Goal: Task Accomplishment & Management: Manage account settings

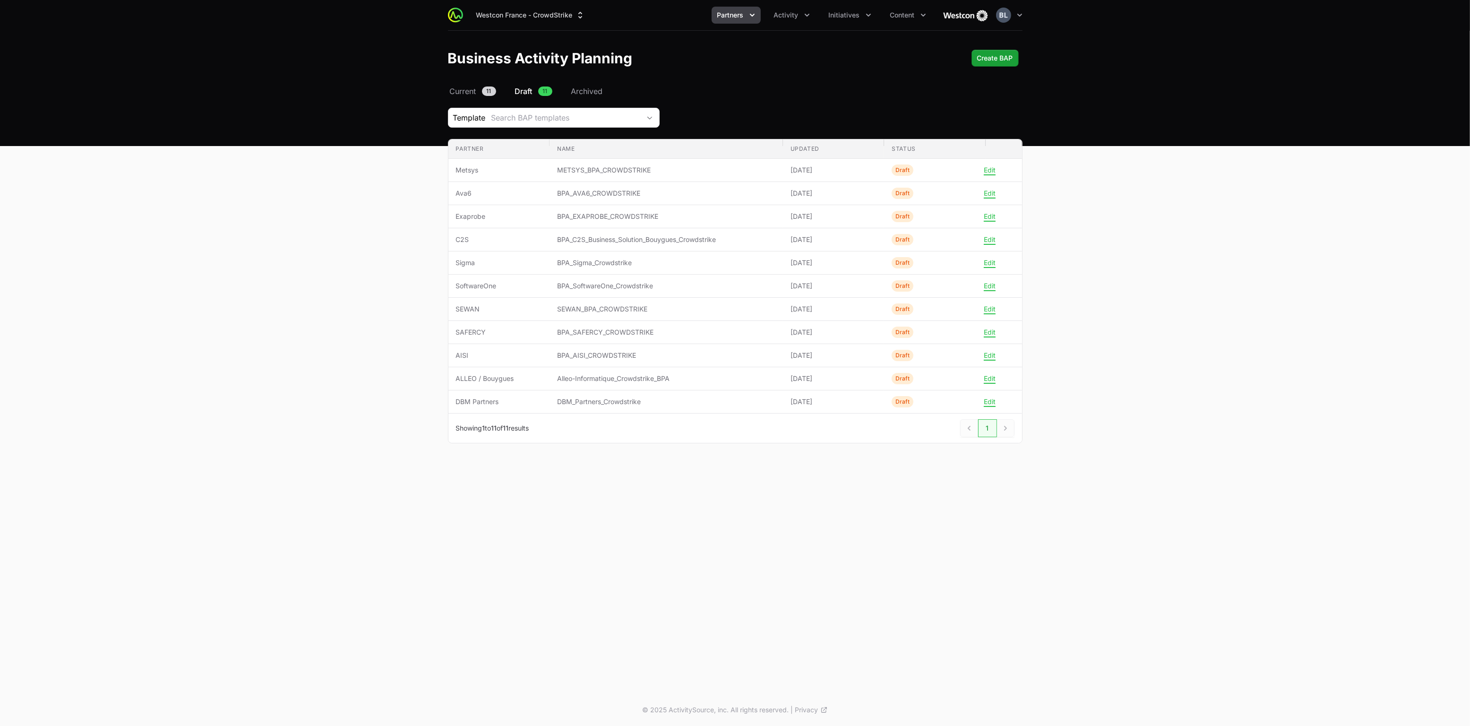
click at [527, 91] on span "Draft" at bounding box center [523, 90] width 17 height 11
click at [804, 17] on icon "Activity menu" at bounding box center [806, 14] width 9 height 9
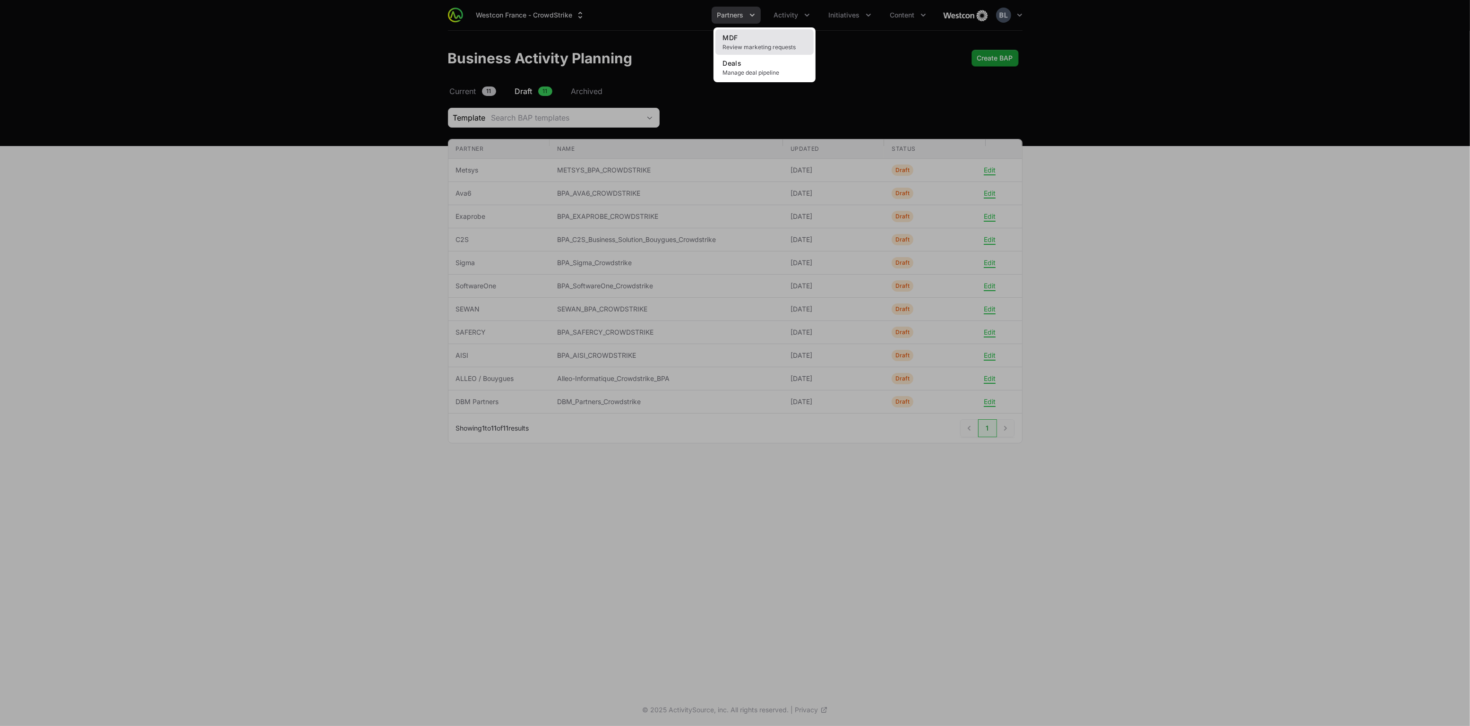
click at [780, 40] on link "MDF Review marketing requests" at bounding box center [764, 42] width 98 height 26
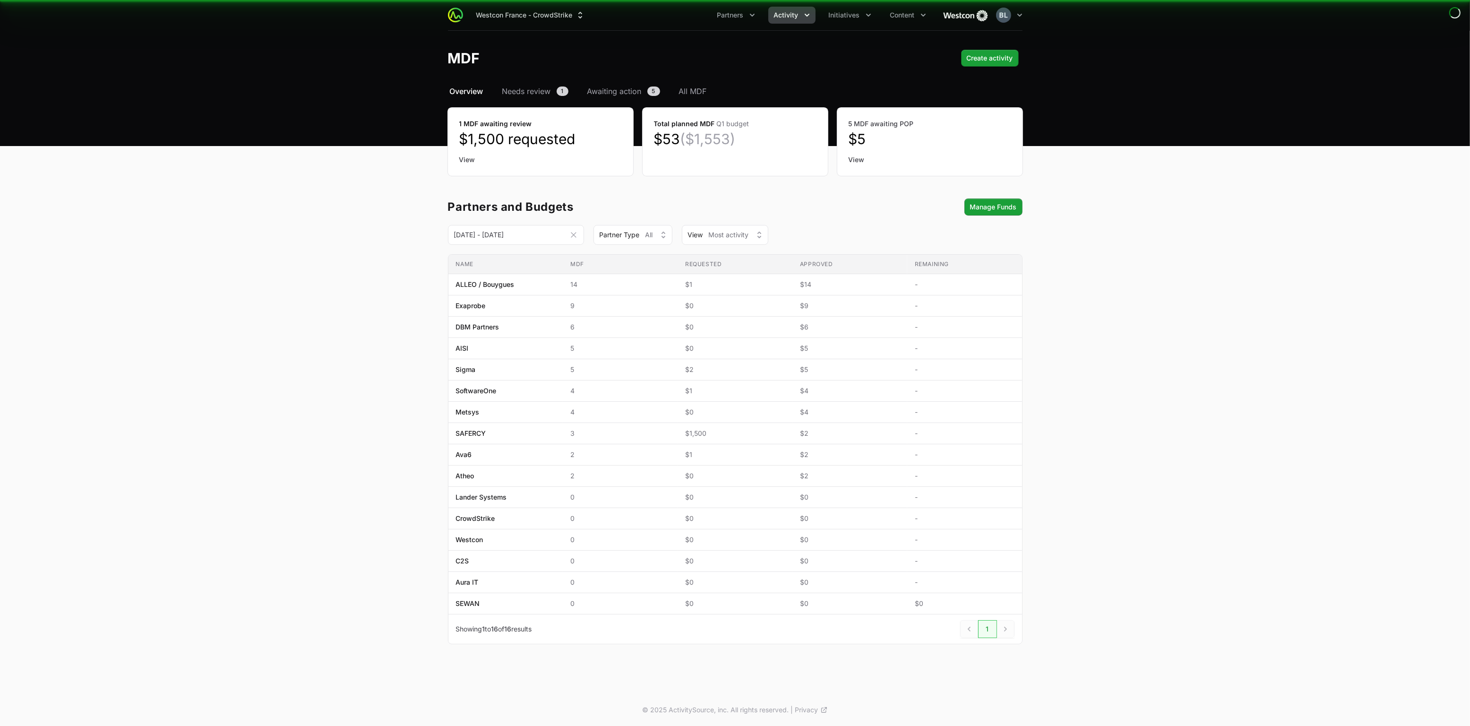
click at [749, 43] on header "MDF Create activity" at bounding box center [735, 58] width 1470 height 55
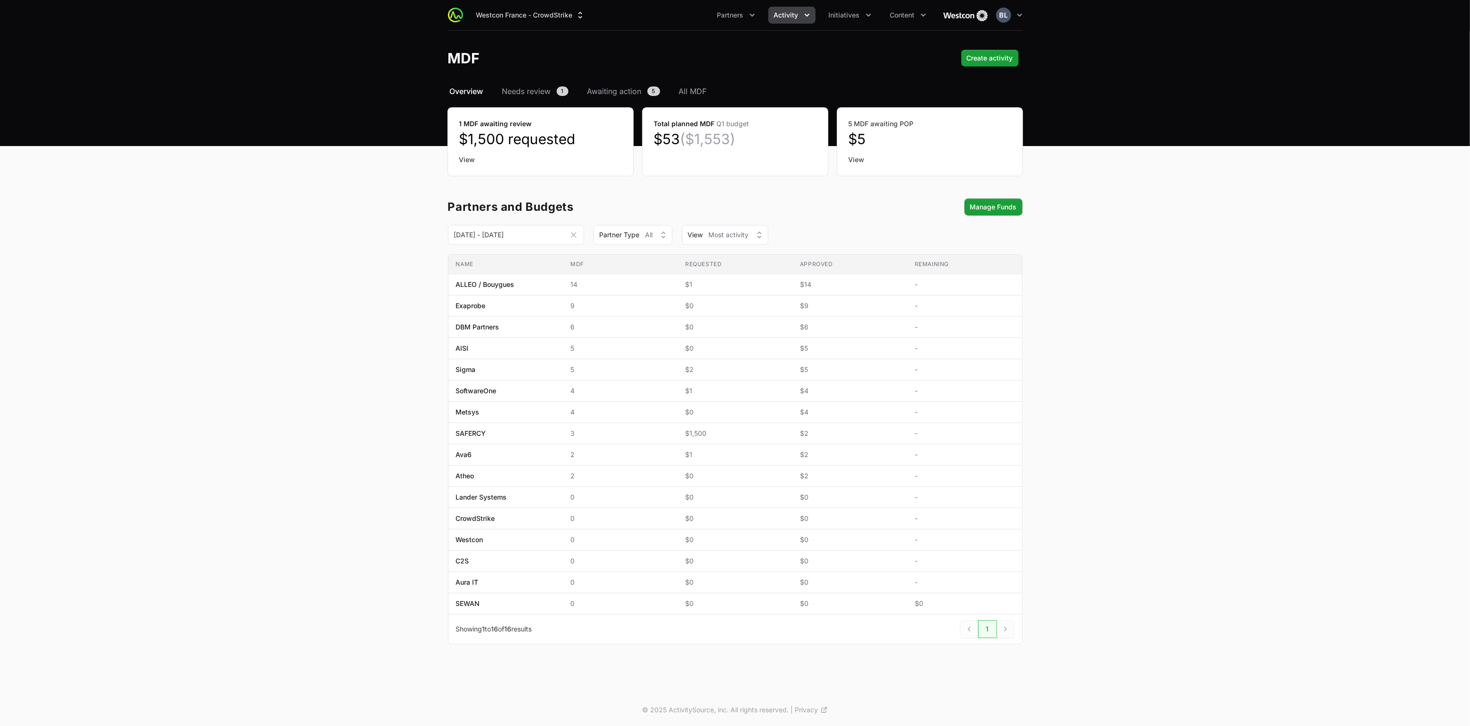
click at [468, 160] on link "View" at bounding box center [540, 159] width 162 height 9
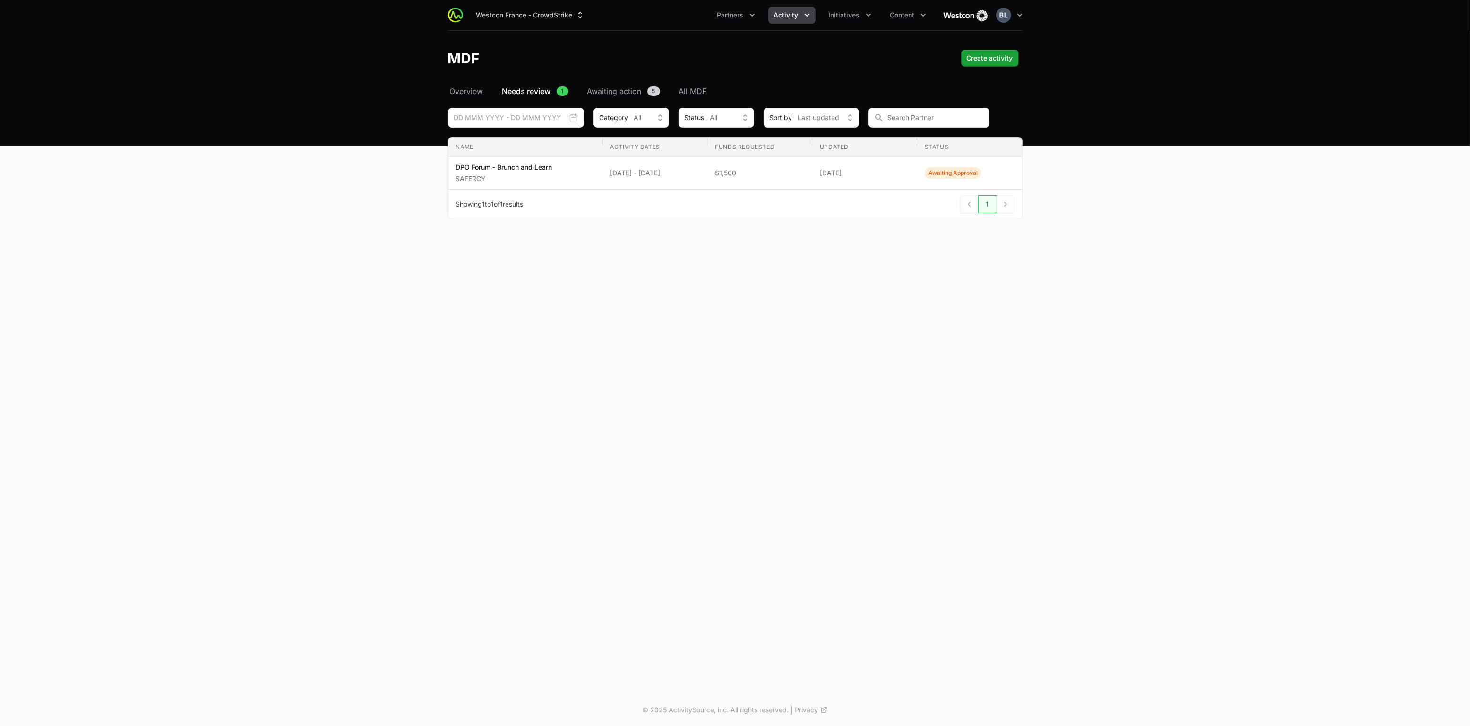
click at [810, 17] on icon "Activity menu" at bounding box center [806, 14] width 9 height 9
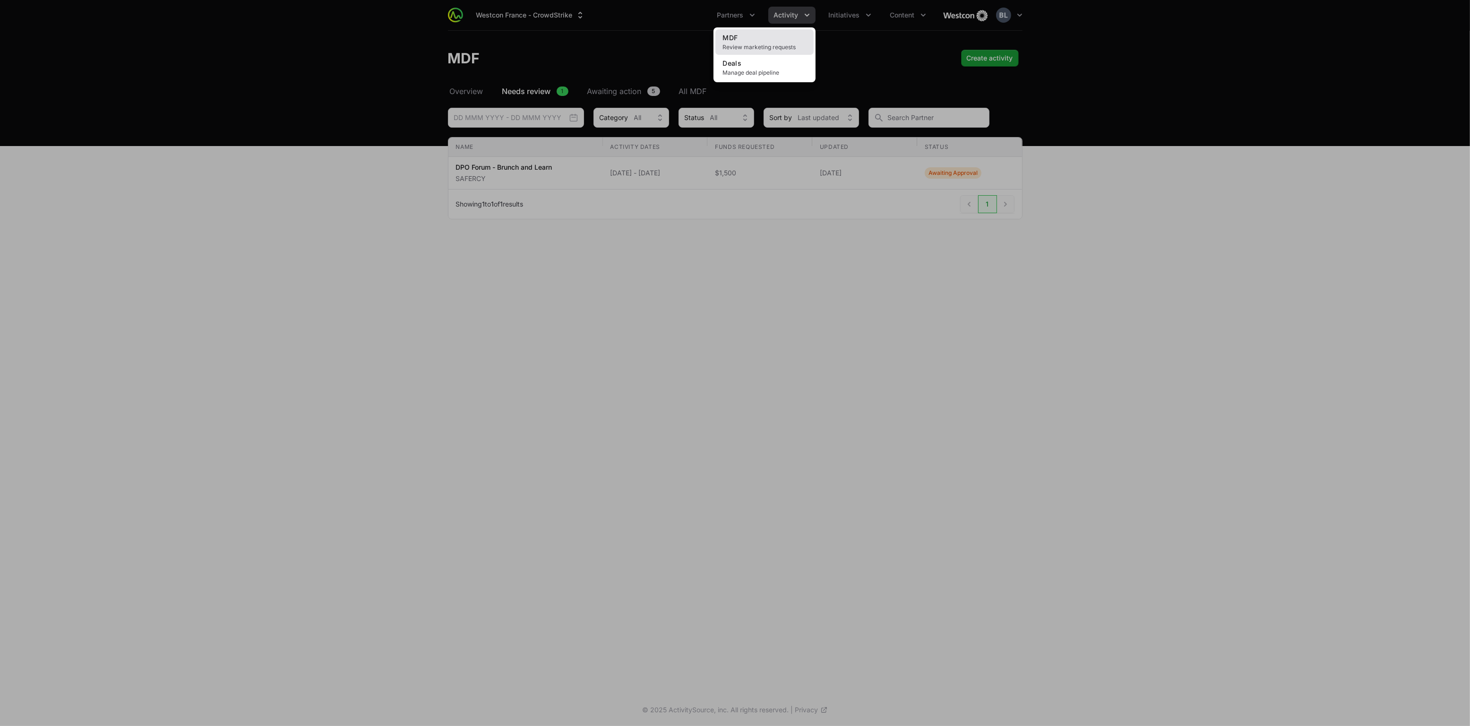
click at [764, 38] on link "MDF Review marketing requests" at bounding box center [764, 42] width 98 height 26
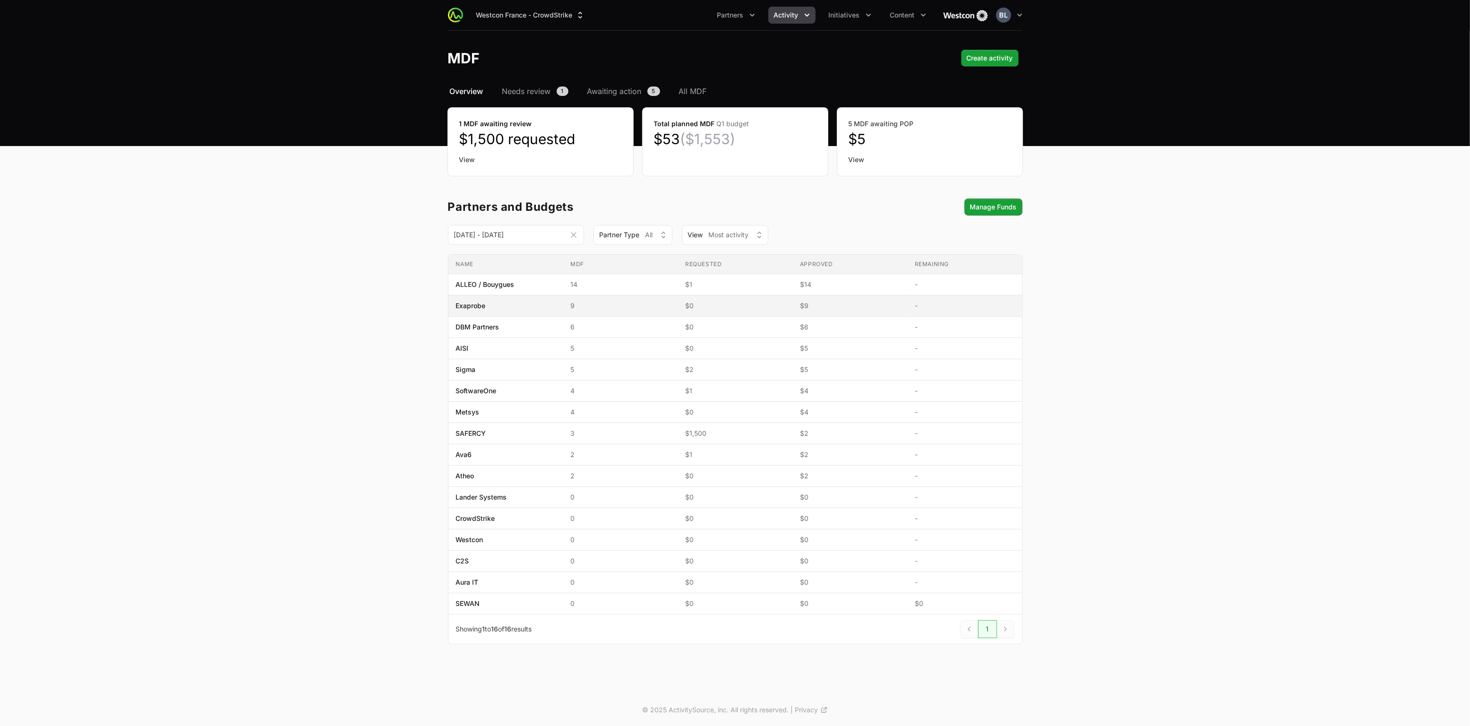
click at [482, 309] on span "Exaprobe" at bounding box center [471, 305] width 30 height 9
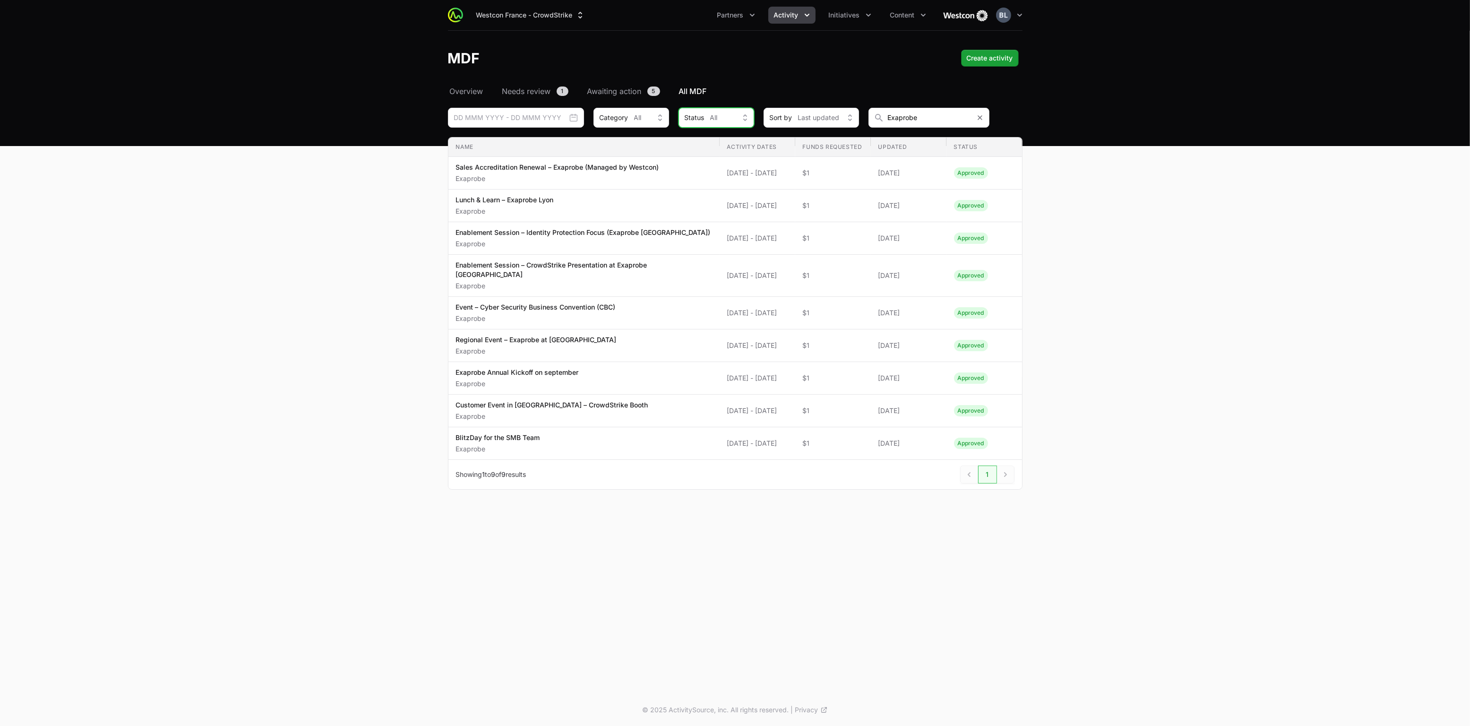
click at [741, 118] on button "Status All" at bounding box center [716, 118] width 76 height 20
click at [719, 116] on div "Status All" at bounding box center [709, 117] width 50 height 9
